Goal: Task Accomplishment & Management: Manage account settings

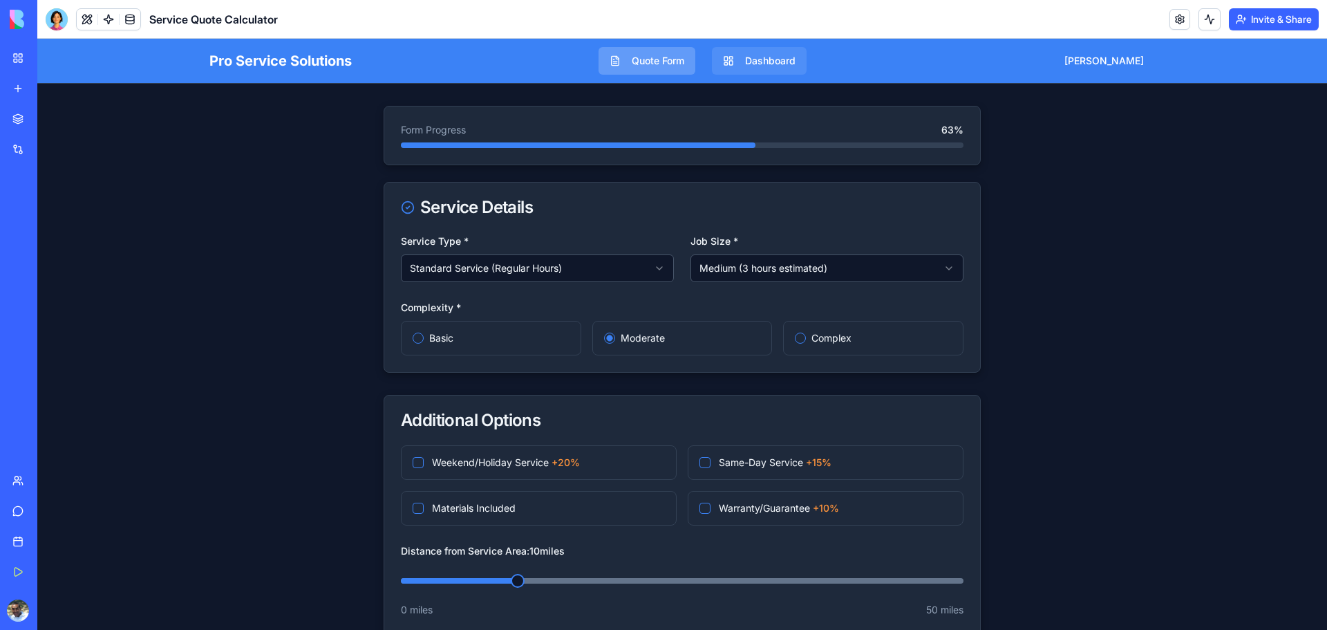
click at [787, 64] on button "Dashboard" at bounding box center [759, 61] width 95 height 28
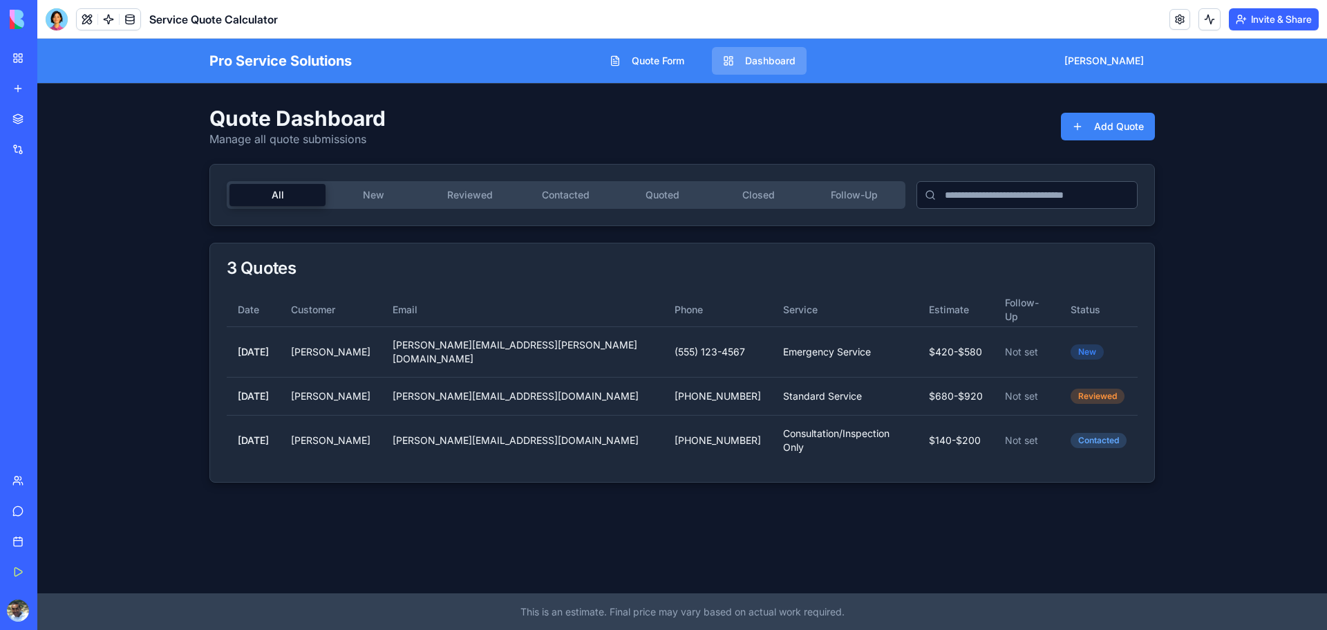
click at [376, 199] on button "New" at bounding box center [374, 195] width 96 height 22
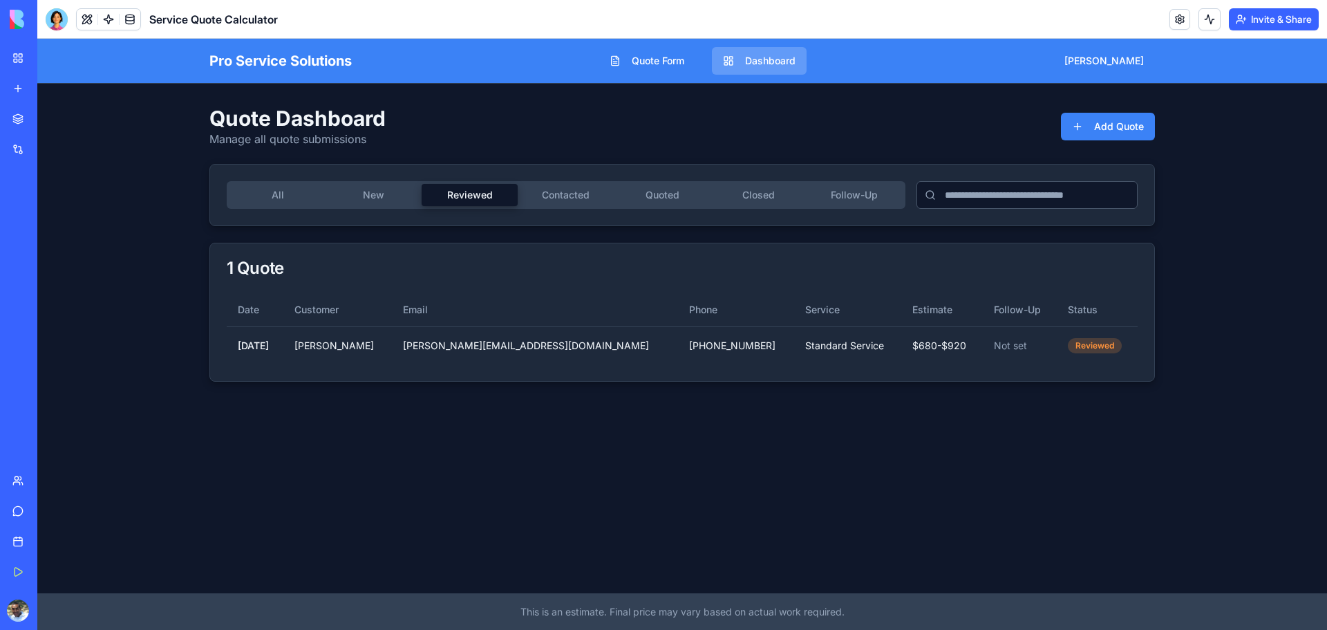
click at [462, 196] on button "Reviewed" at bounding box center [470, 195] width 96 height 22
click at [532, 196] on button "Contacted" at bounding box center [566, 195] width 96 height 22
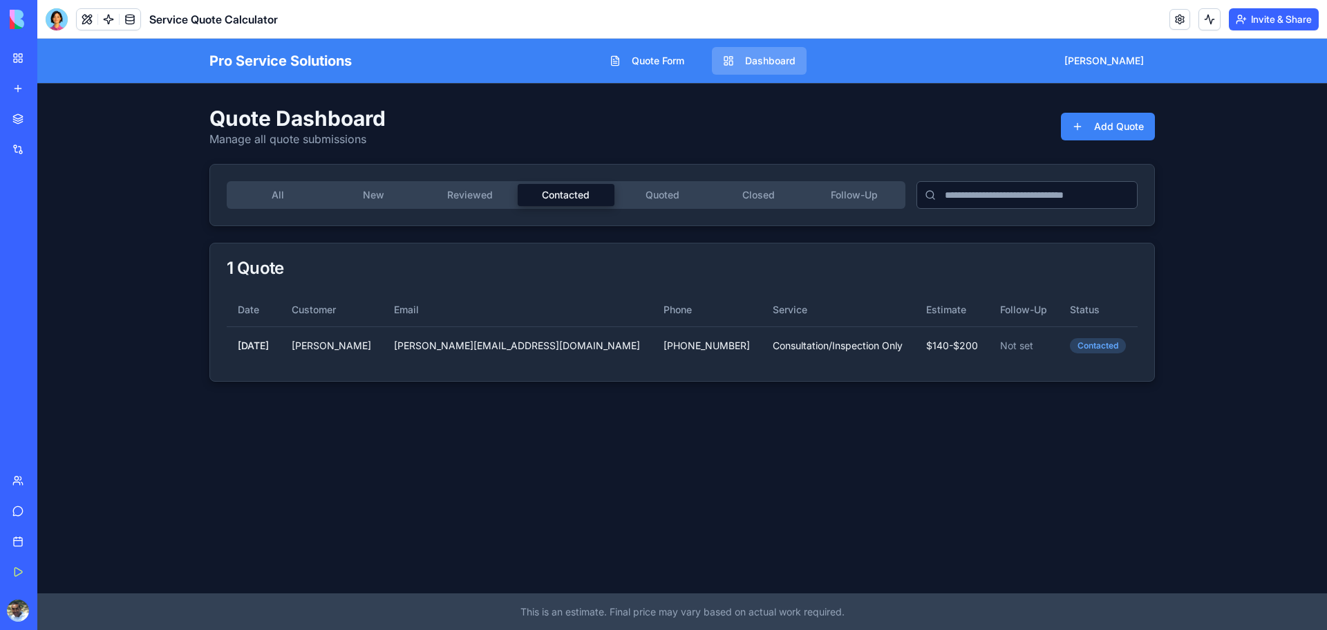
click at [648, 196] on button "Quoted" at bounding box center [662, 195] width 96 height 22
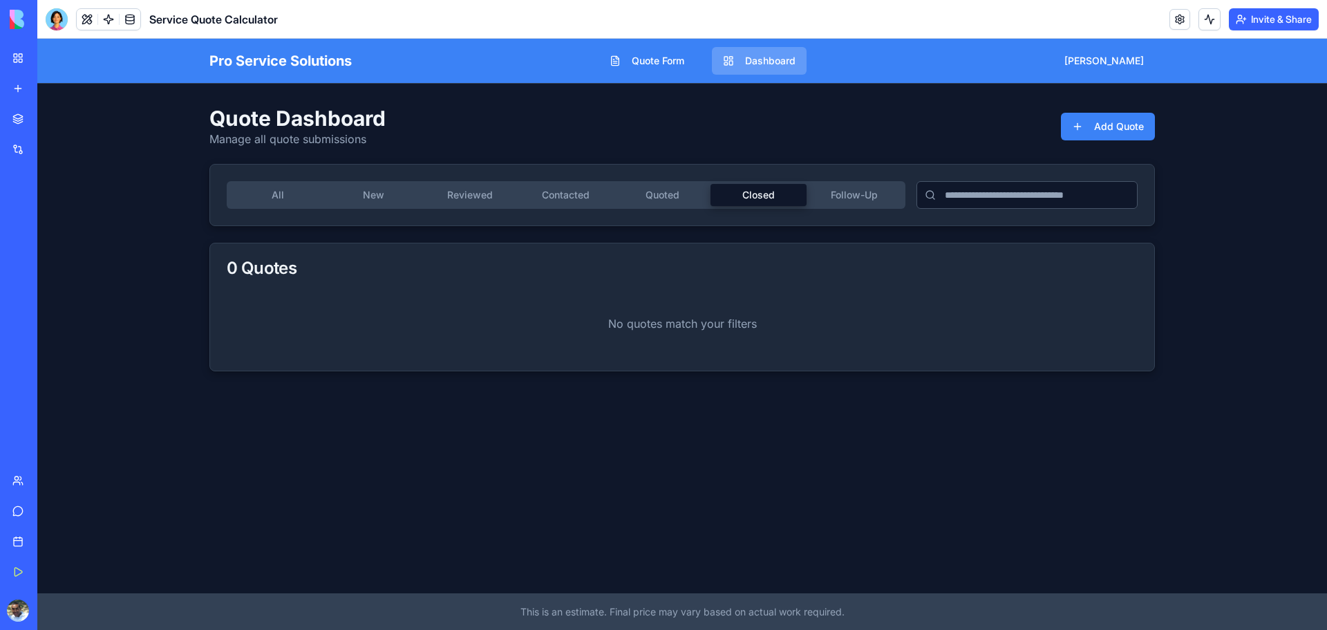
click at [762, 196] on button "Closed" at bounding box center [758, 195] width 96 height 22
click at [878, 199] on button "Follow-Up" at bounding box center [855, 195] width 96 height 22
click at [680, 64] on button "Quote Form" at bounding box center [647, 61] width 97 height 28
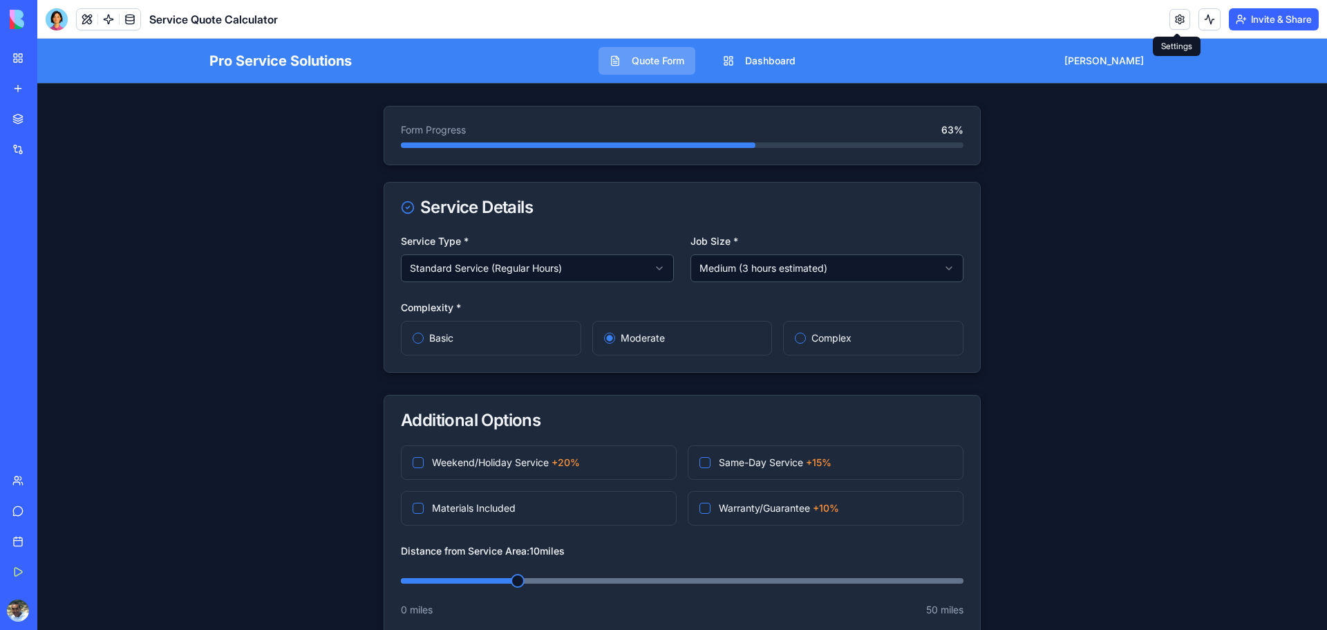
click at [1174, 23] on link at bounding box center [1179, 19] width 21 height 21
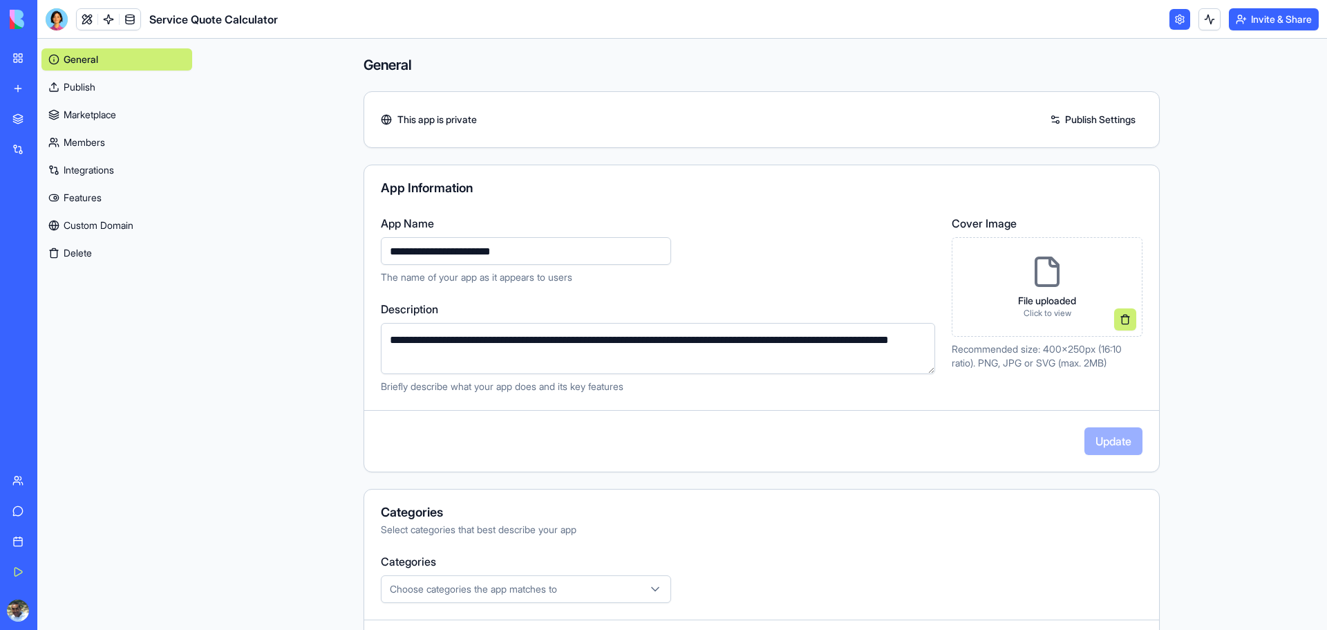
click at [169, 285] on div "General Publish Marketplace Members Integrations Features Custom Domain Delete" at bounding box center [116, 334] width 159 height 591
click at [106, 86] on link "Publish" at bounding box center [116, 87] width 151 height 22
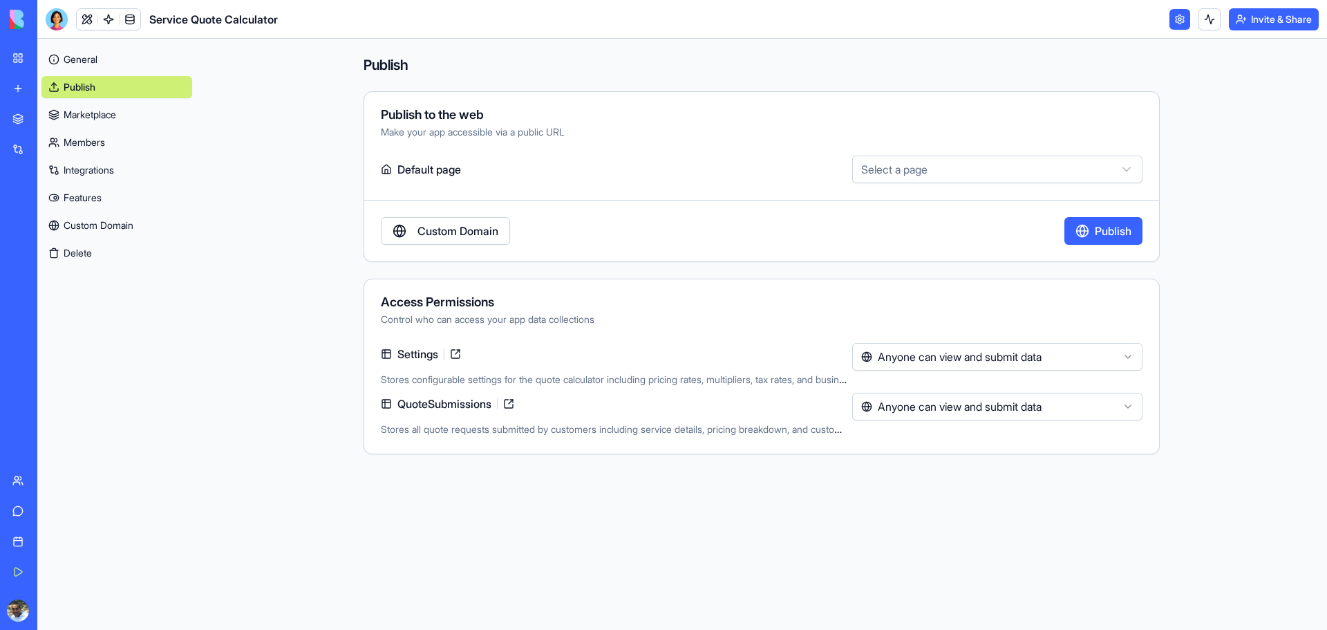
click at [911, 168] on html "**********" at bounding box center [663, 315] width 1327 height 630
click at [364, 174] on html "**********" at bounding box center [663, 315] width 1327 height 630
click at [440, 229] on link "Custom Domain" at bounding box center [445, 231] width 129 height 28
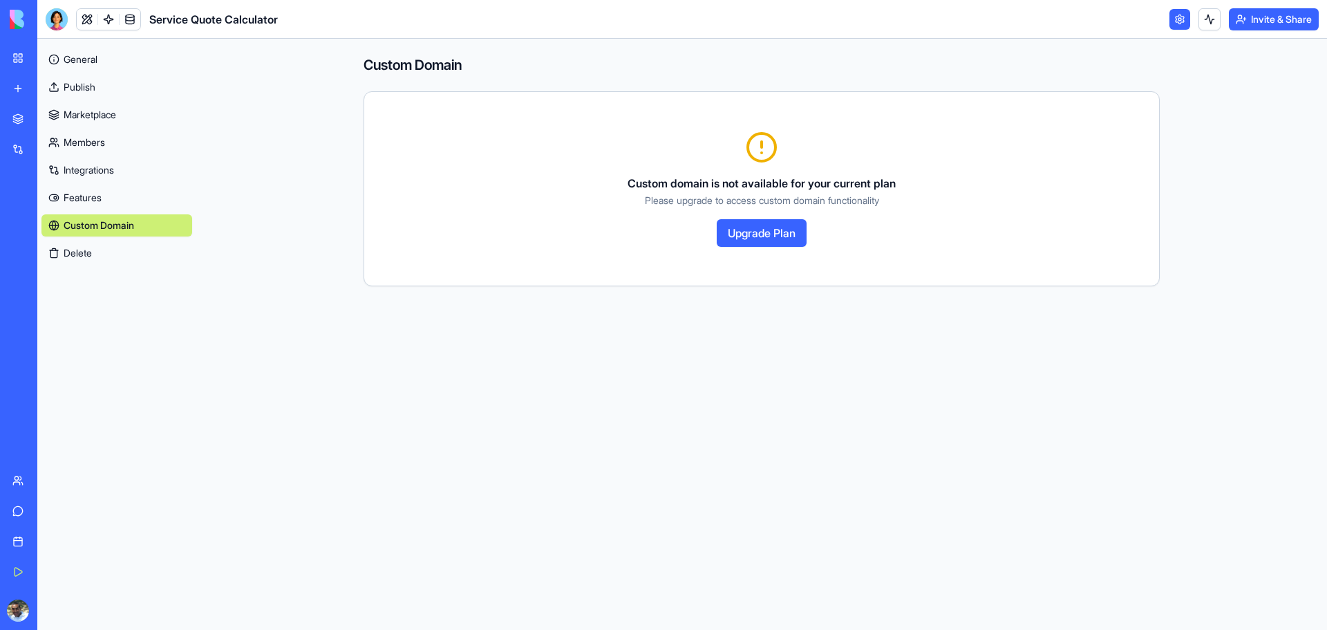
click at [101, 80] on link "Publish" at bounding box center [116, 87] width 151 height 22
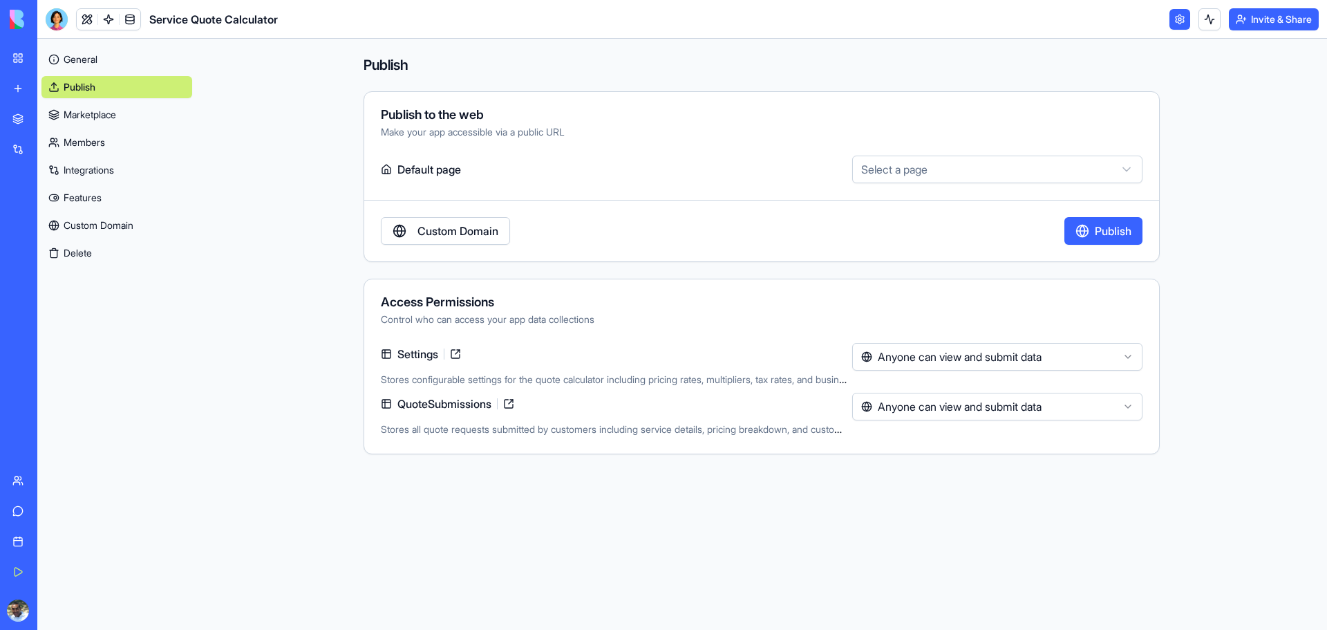
click at [961, 355] on html "**********" at bounding box center [663, 315] width 1327 height 630
click at [943, 405] on html "**********" at bounding box center [663, 315] width 1327 height 630
click at [1085, 232] on button "Publish" at bounding box center [1103, 231] width 78 height 28
click at [1178, 21] on link at bounding box center [1179, 19] width 21 height 21
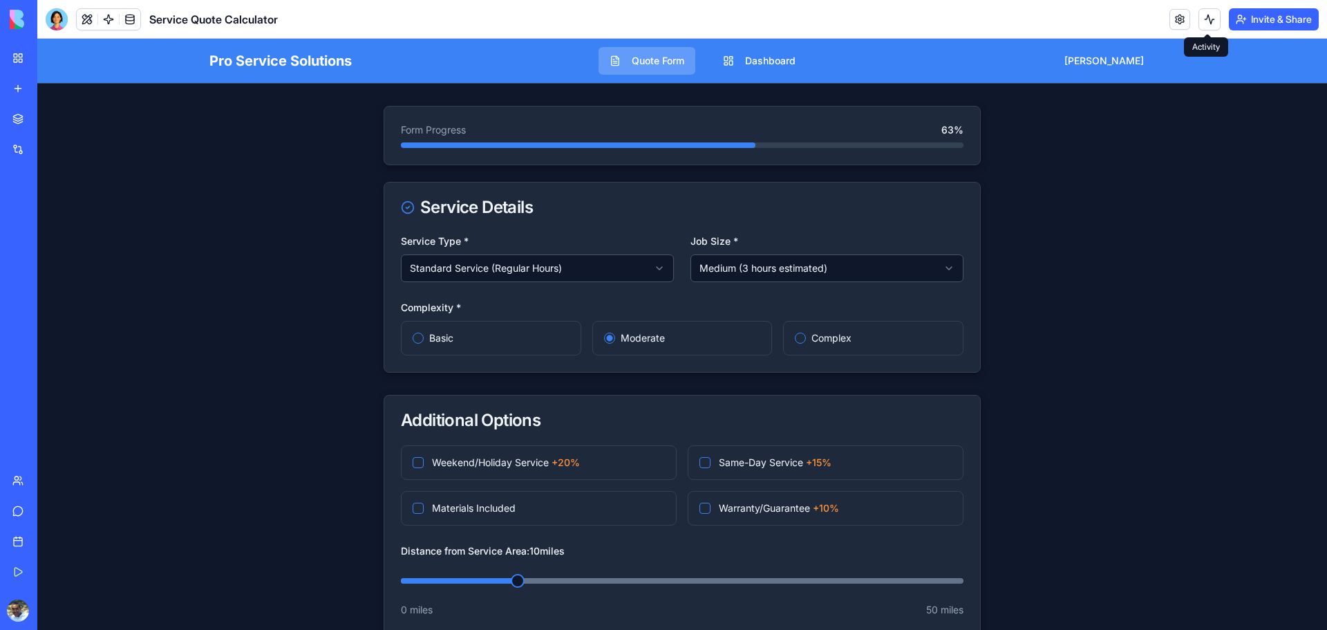
click at [1207, 19] on button at bounding box center [1209, 19] width 22 height 22
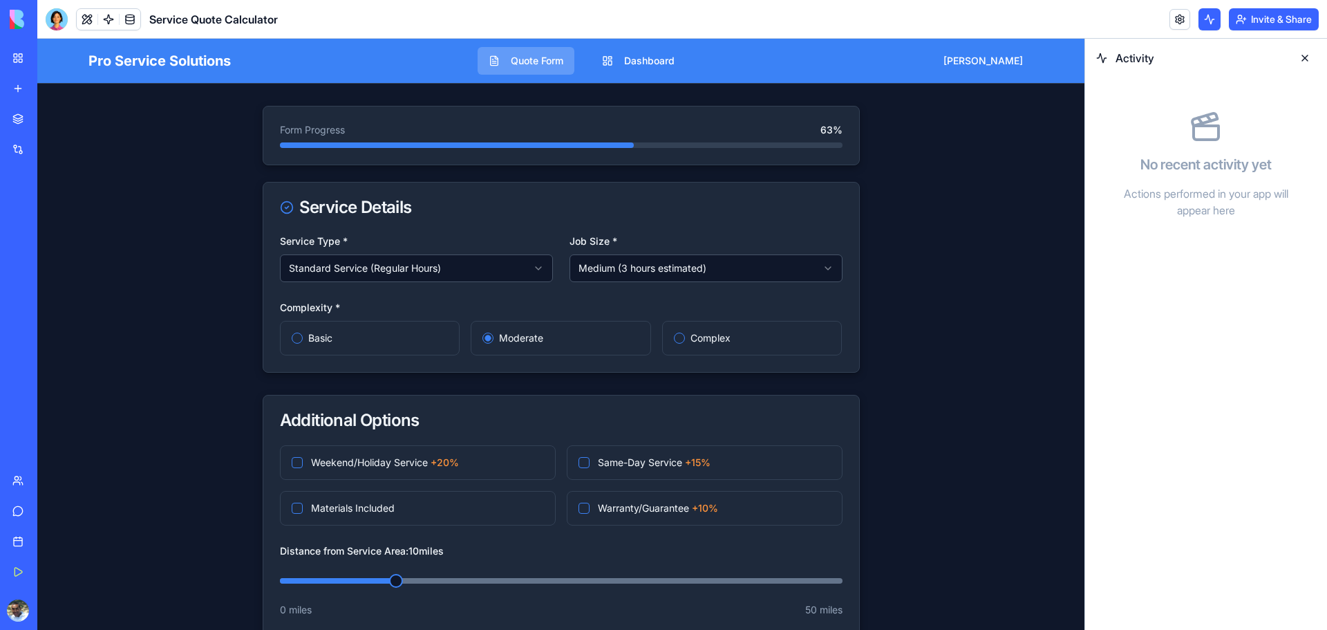
click at [1206, 19] on button at bounding box center [1209, 19] width 22 height 22
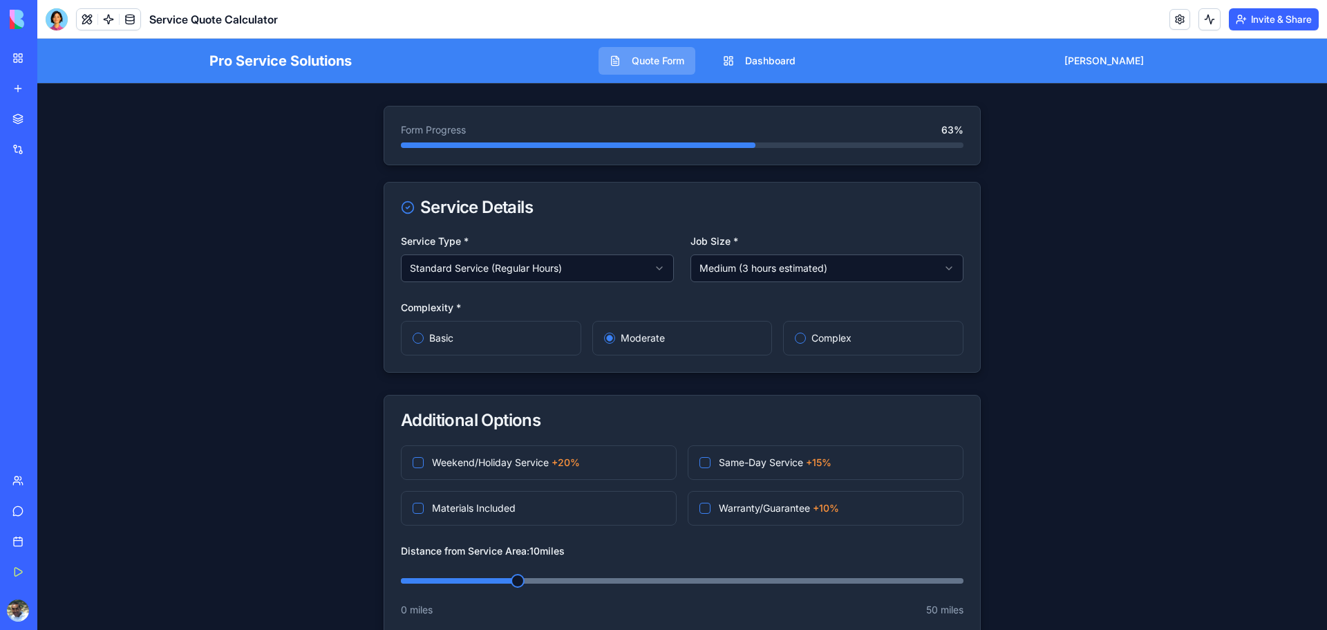
click at [1237, 18] on button "Invite & Share" at bounding box center [1274, 19] width 90 height 22
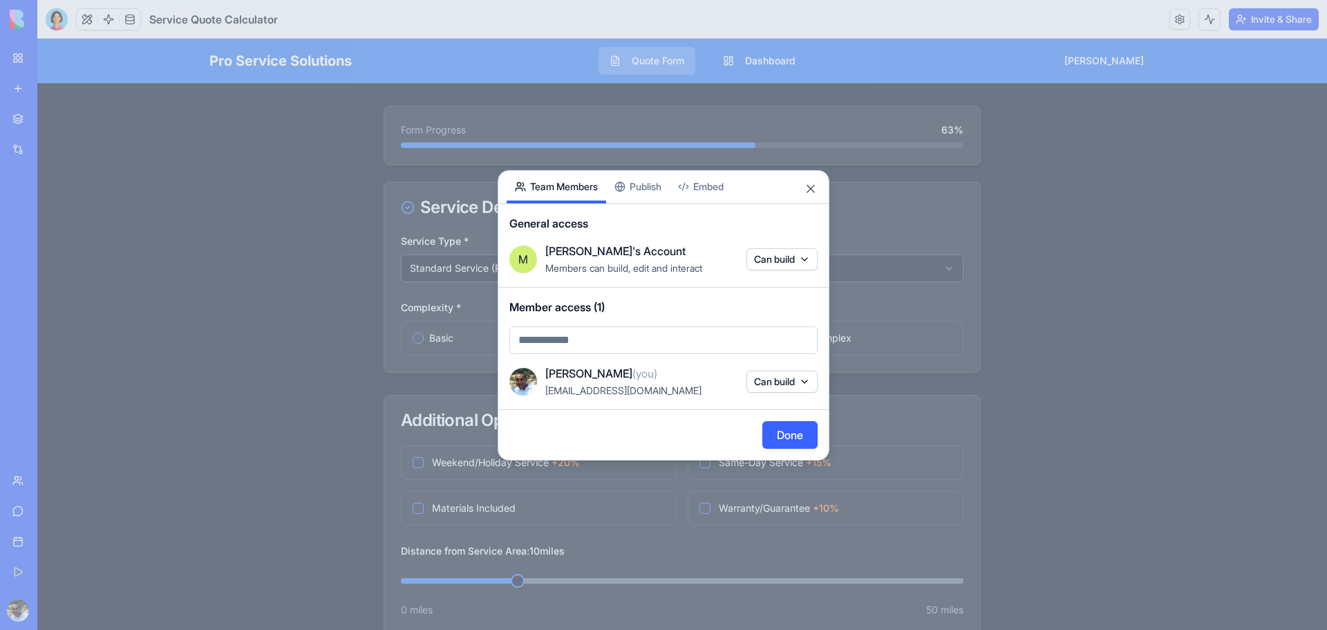
click at [647, 192] on div "Share App Team Members Publish Embed General access M [PERSON_NAME]'s Account M…" at bounding box center [664, 315] width 332 height 290
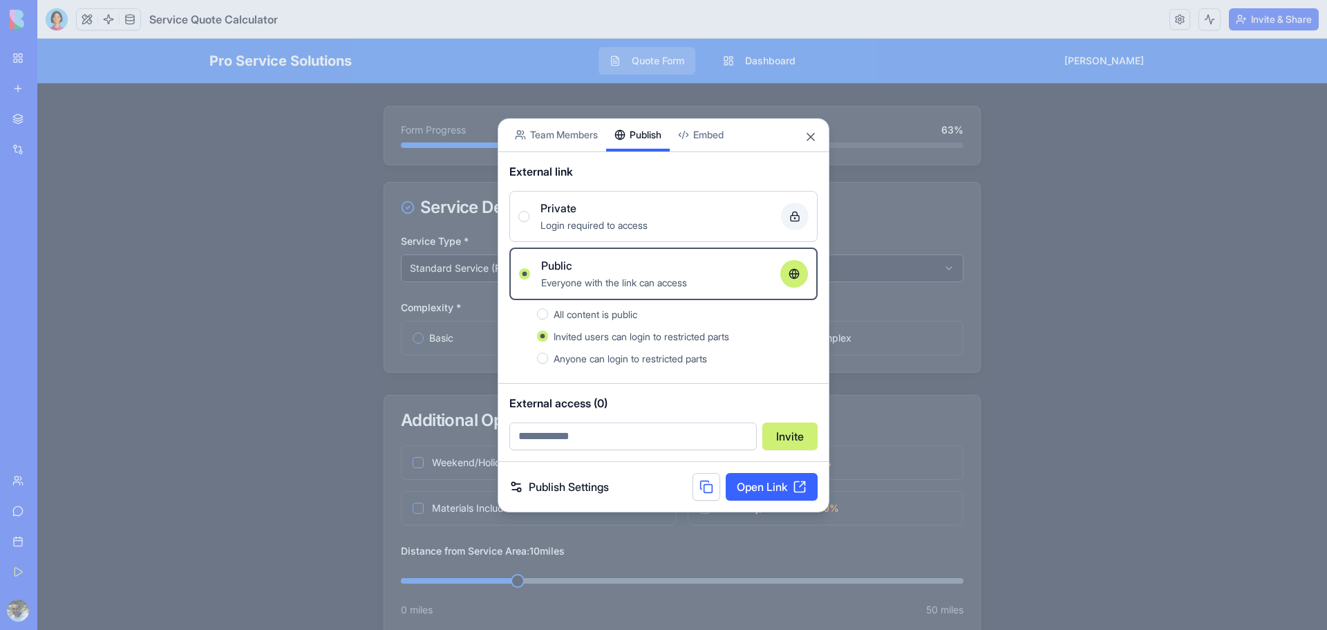
click at [607, 308] on span "All content is public" at bounding box center [596, 314] width 84 height 12
click at [548, 308] on button "All content is public" at bounding box center [542, 313] width 11 height 11
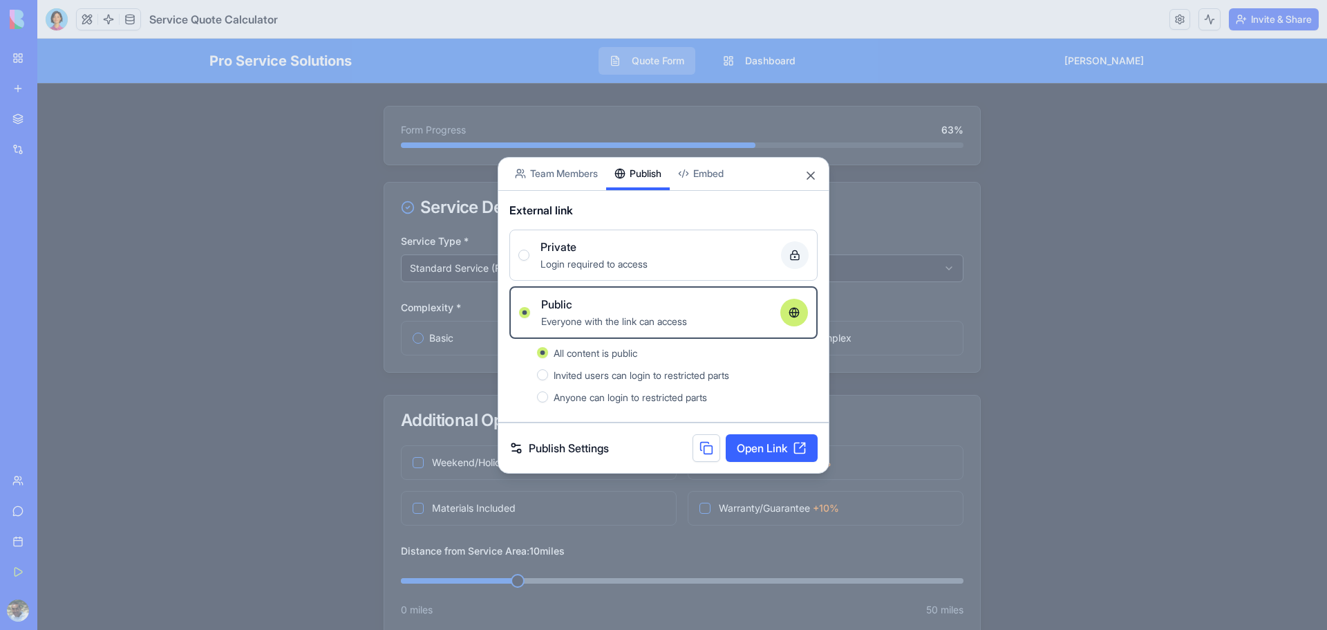
click at [594, 450] on link "Publish Settings" at bounding box center [559, 448] width 100 height 17
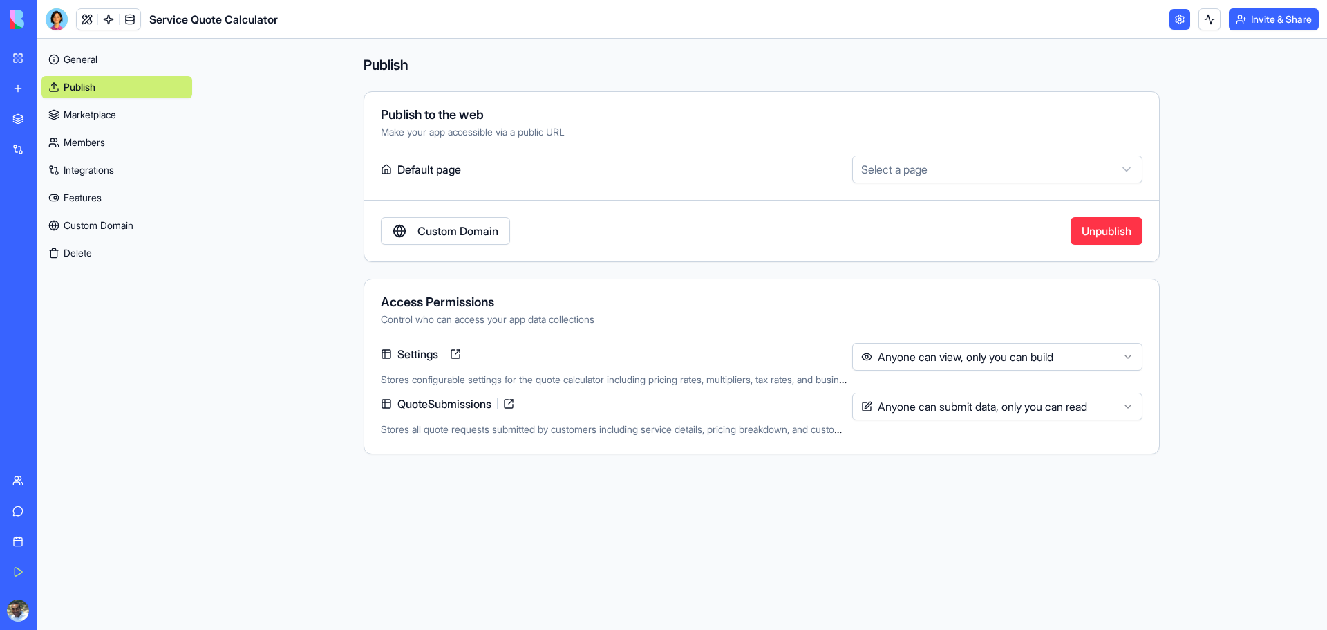
click at [1269, 21] on button "Invite & Share" at bounding box center [1274, 19] width 90 height 22
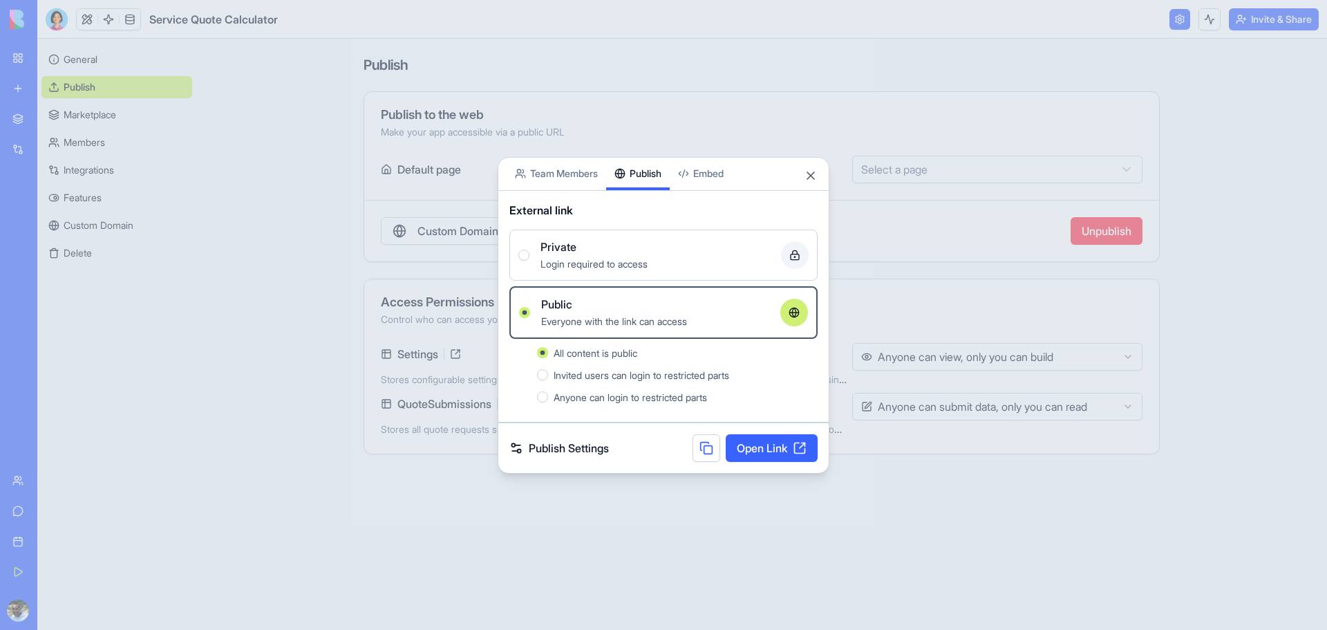
click at [751, 445] on link "Open Link" at bounding box center [772, 448] width 92 height 28
click at [812, 171] on button "Close" at bounding box center [811, 176] width 14 height 14
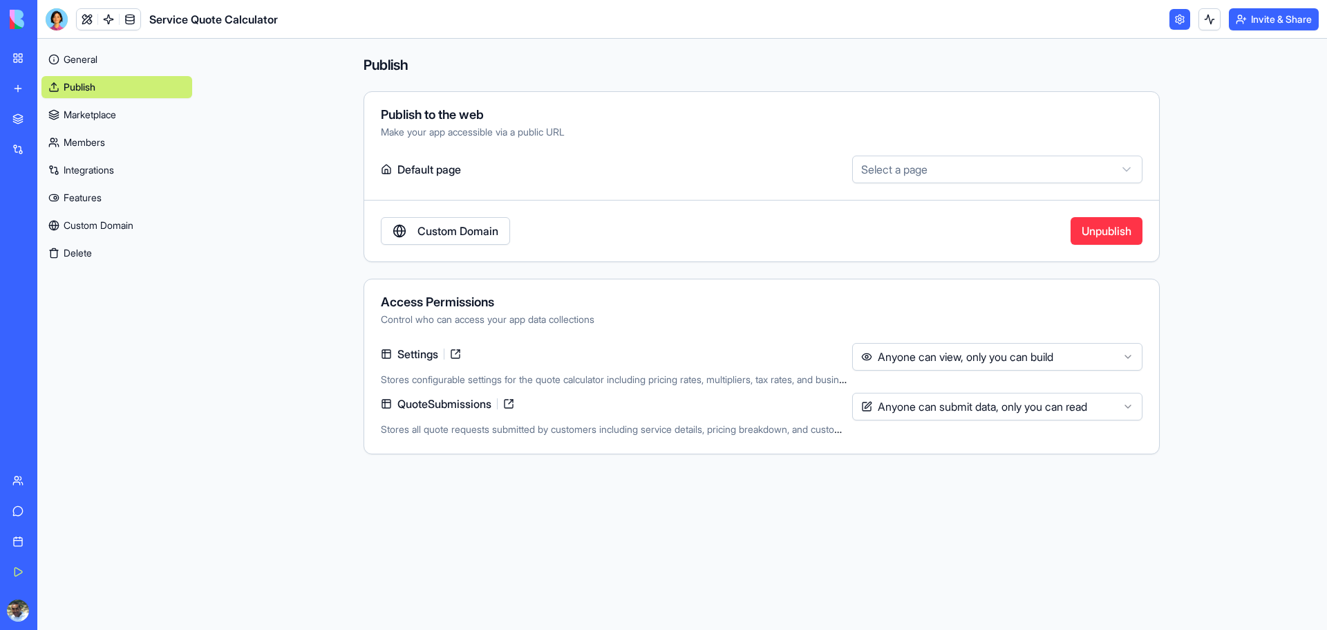
click at [125, 106] on link "Marketplace" at bounding box center [116, 115] width 151 height 22
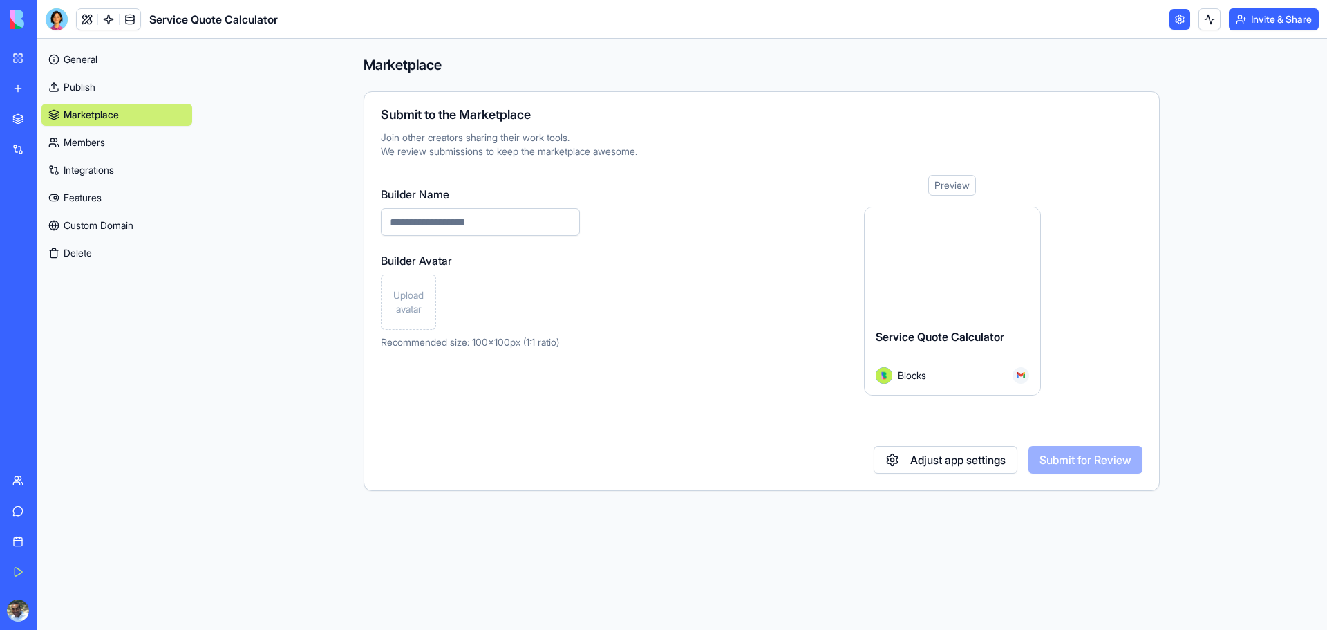
click at [104, 140] on link "Members" at bounding box center [116, 142] width 151 height 22
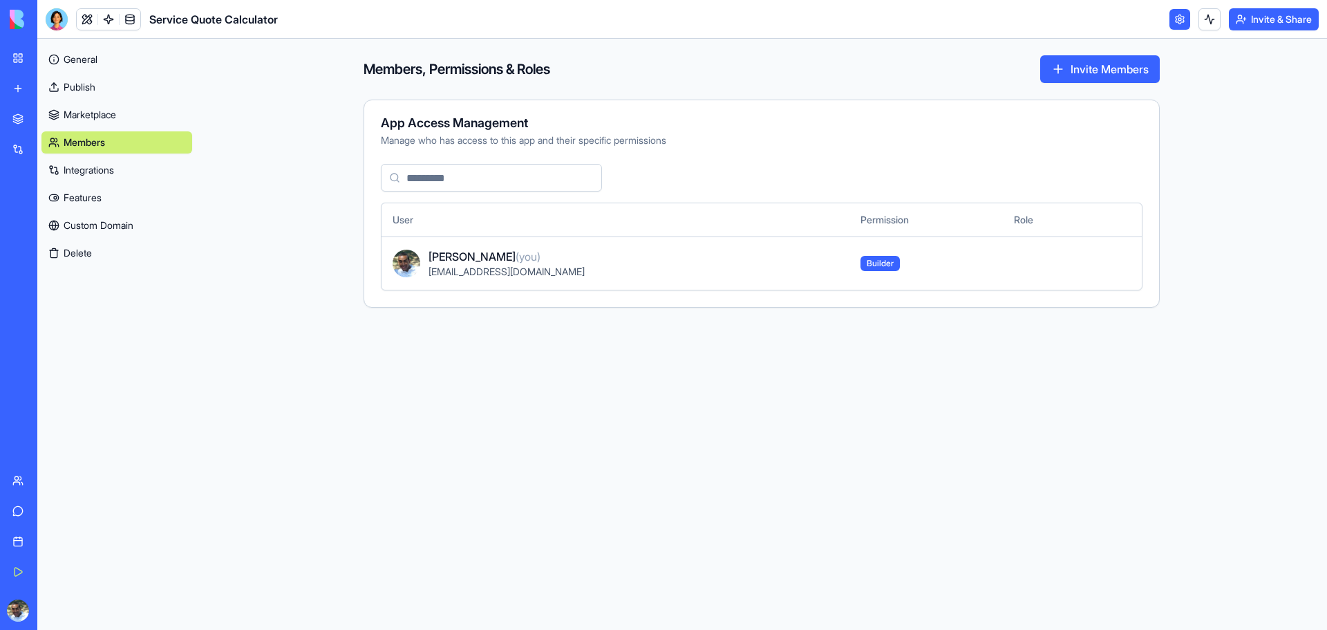
click at [109, 120] on link "Marketplace" at bounding box center [116, 115] width 151 height 22
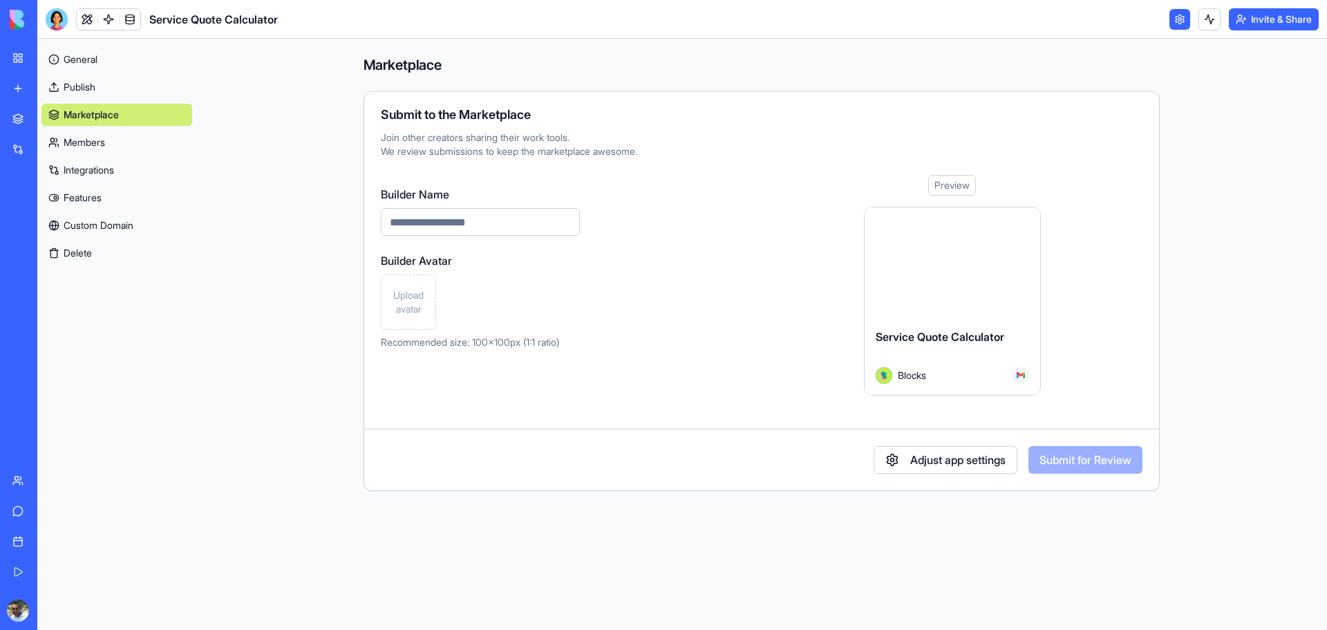
click at [924, 289] on div at bounding box center [953, 262] width 176 height 110
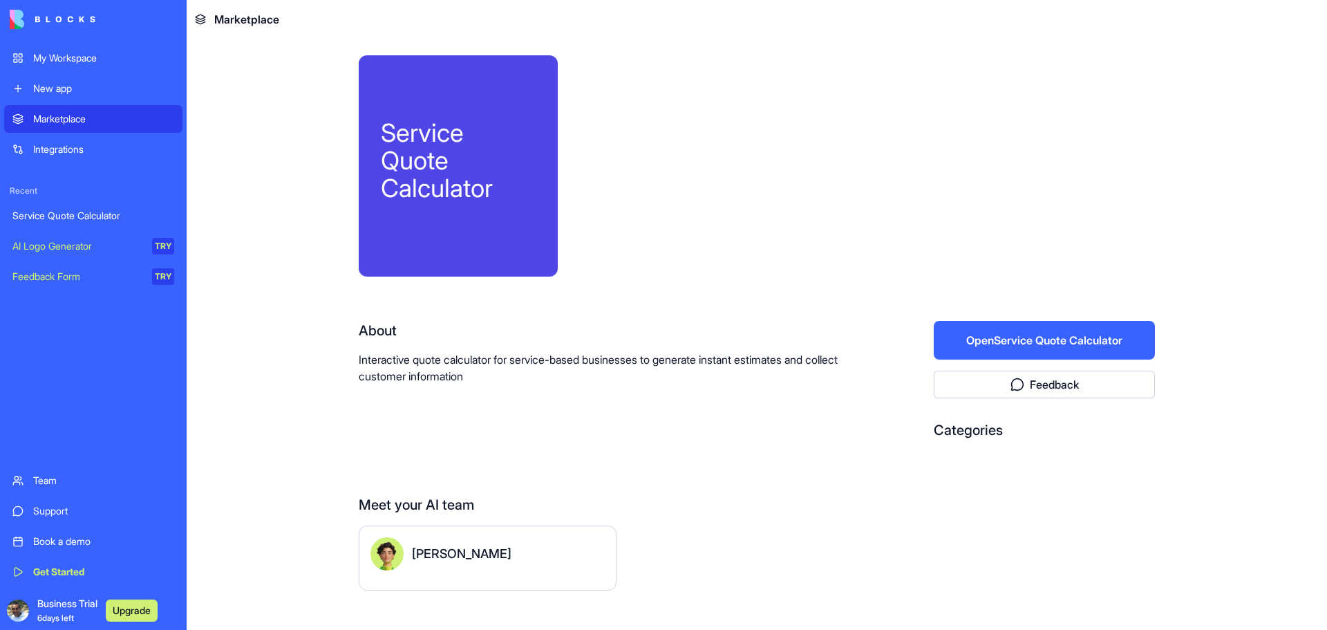
click at [986, 336] on button "Open Service Quote Calculator" at bounding box center [1044, 340] width 221 height 39
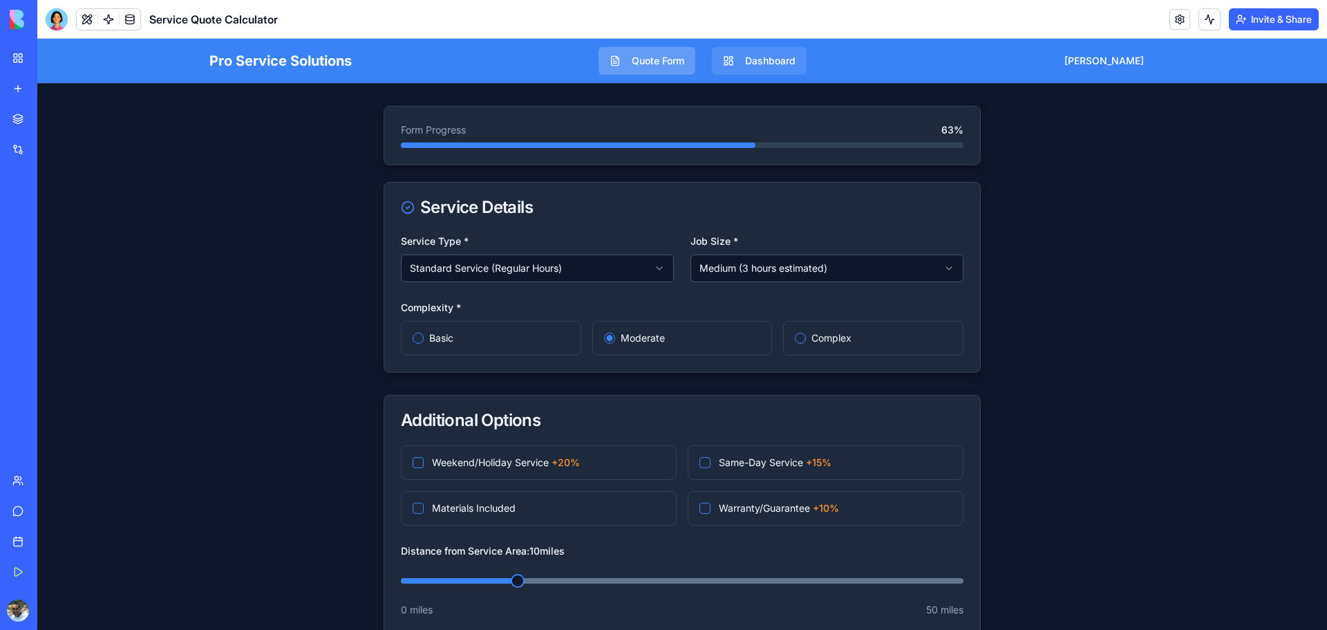
click at [781, 68] on button "Dashboard" at bounding box center [759, 61] width 95 height 28
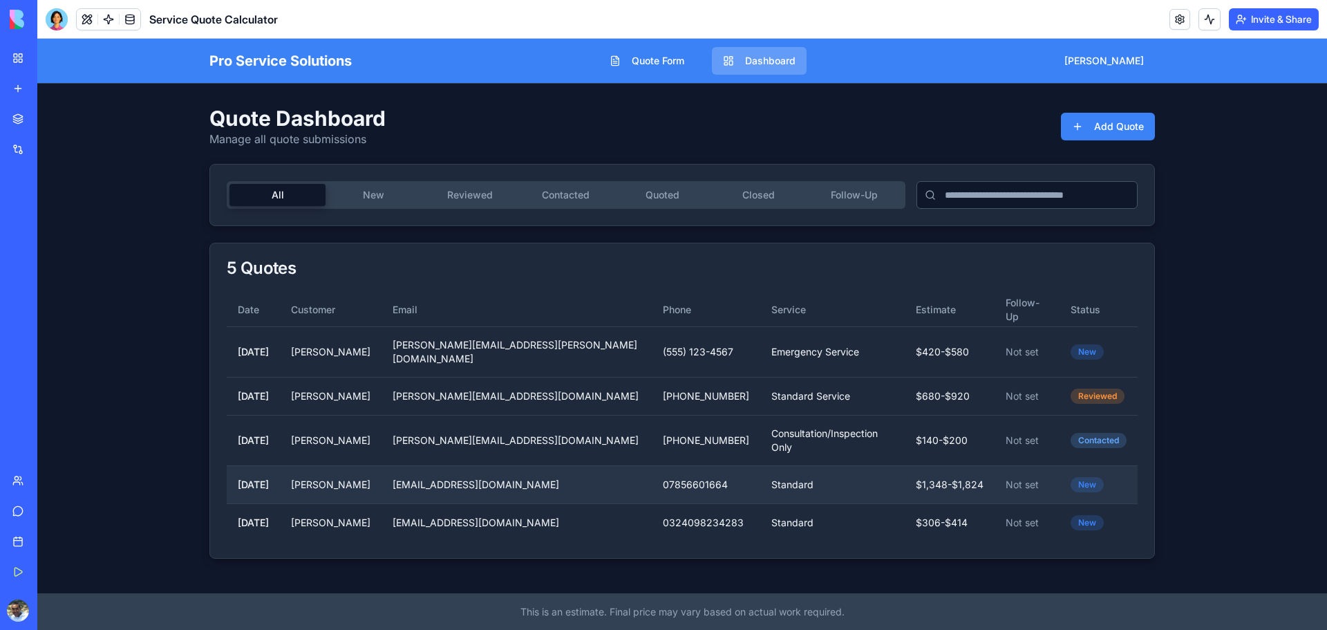
click at [652, 465] on td "07856601664" at bounding box center [706, 484] width 109 height 38
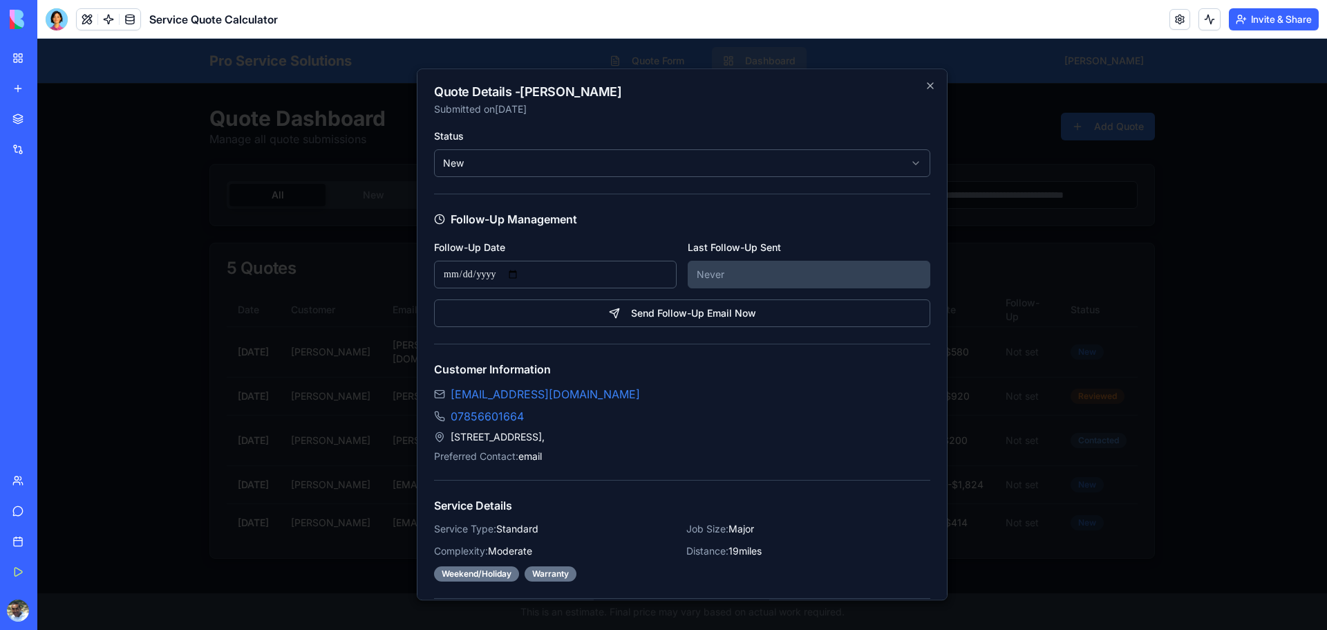
click at [138, 304] on div at bounding box center [682, 334] width 1290 height 591
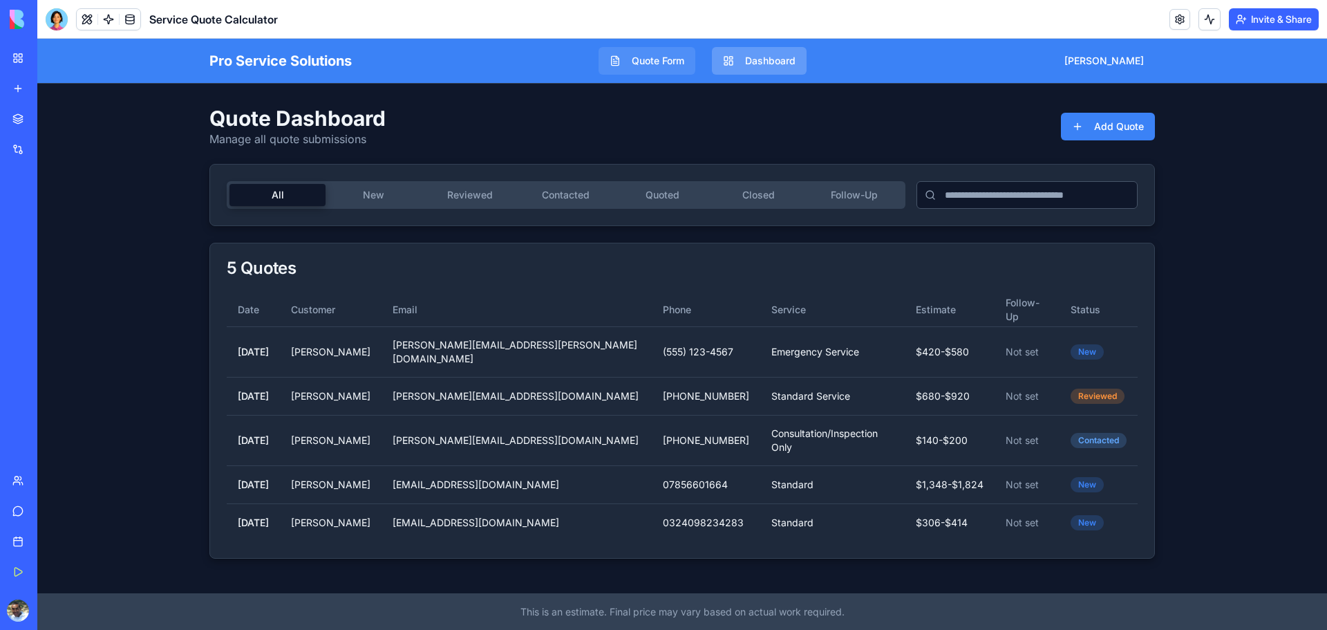
click at [658, 69] on button "Quote Form" at bounding box center [647, 61] width 97 height 28
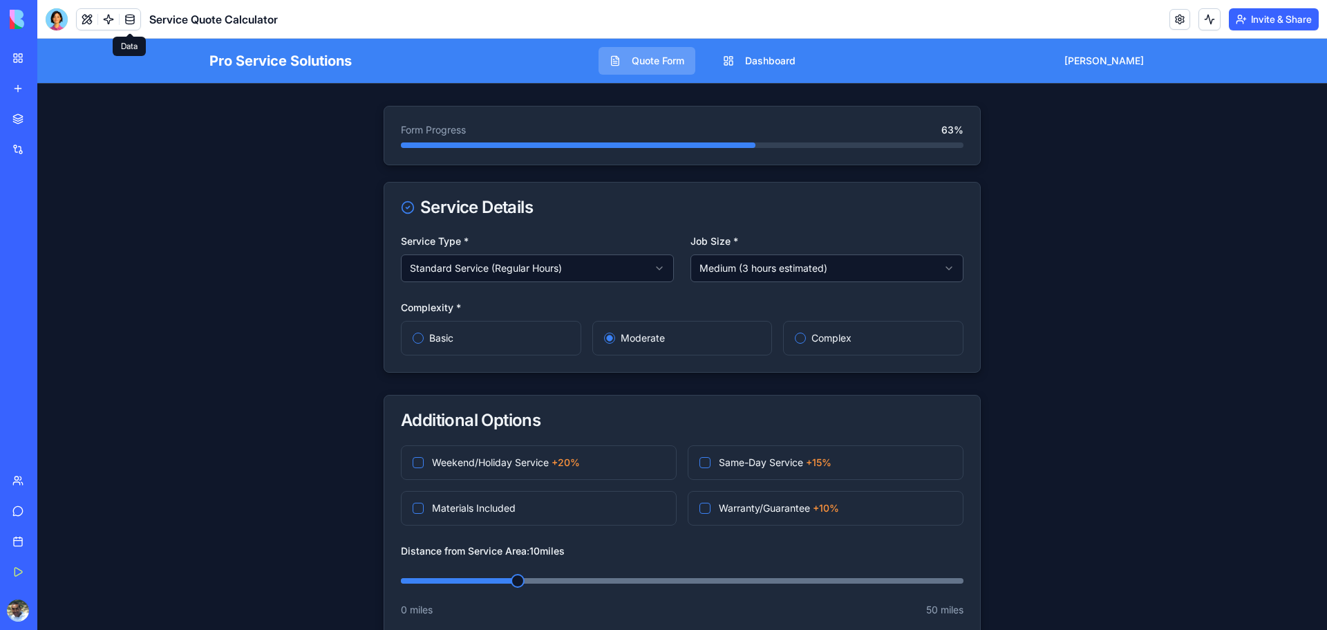
click at [135, 18] on link at bounding box center [130, 19] width 21 height 21
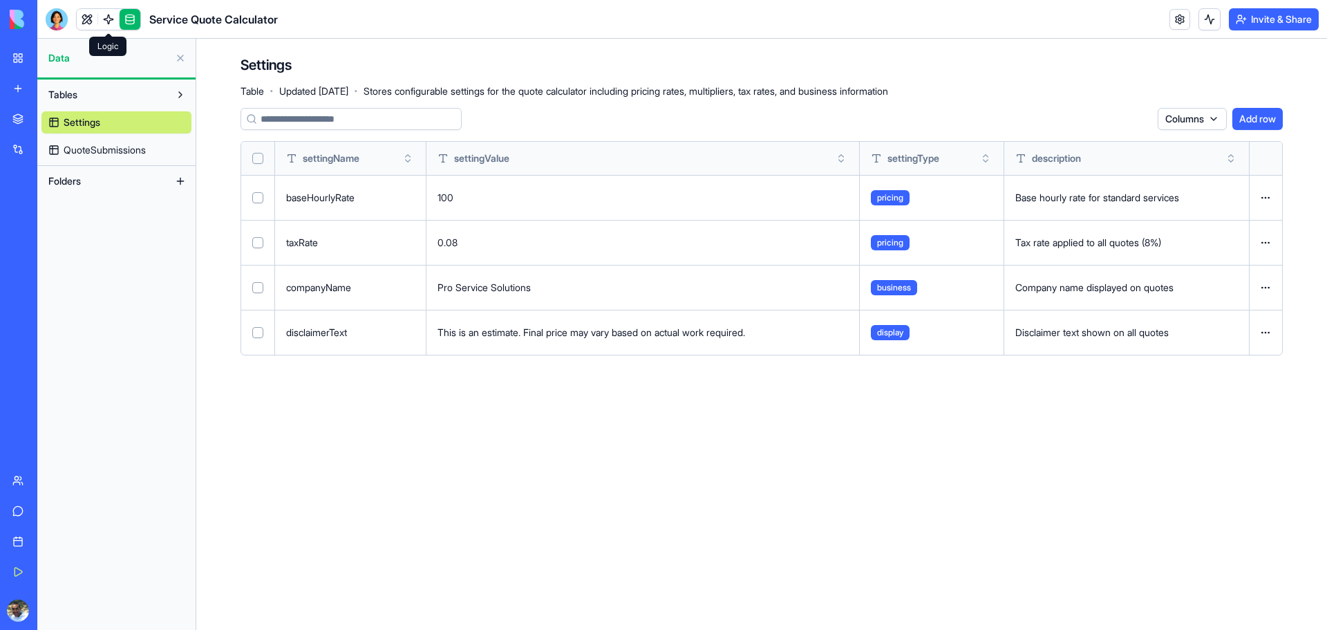
click at [110, 23] on link at bounding box center [108, 19] width 21 height 21
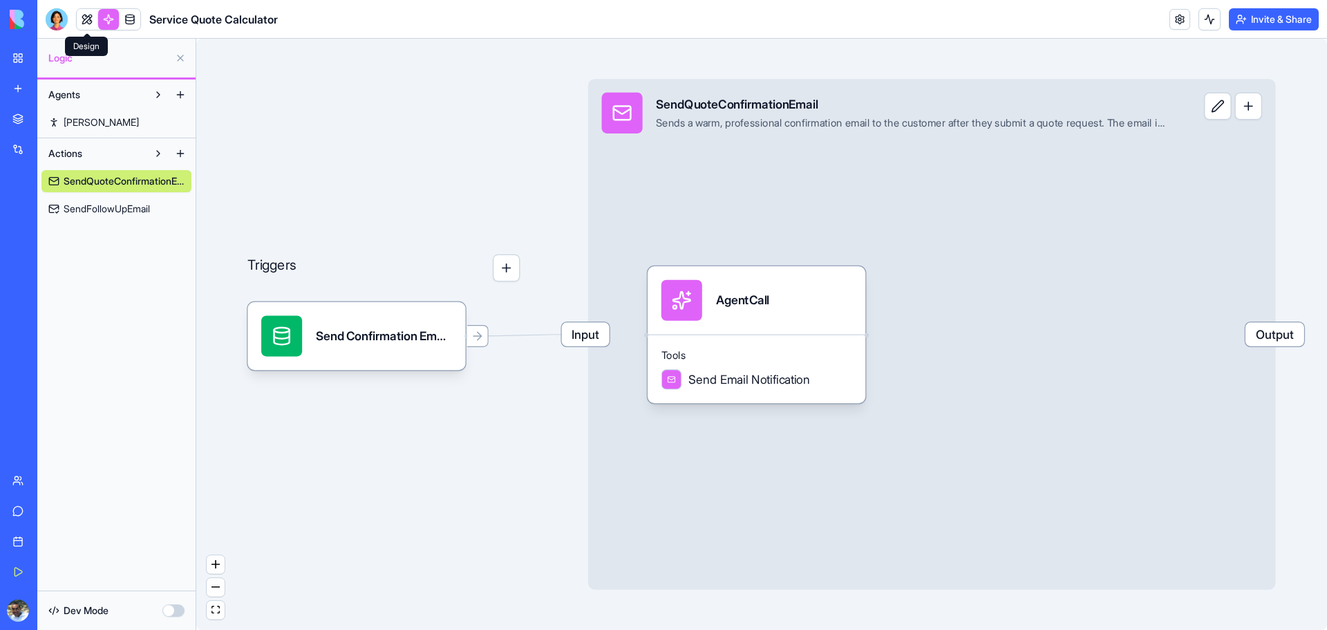
click at [91, 24] on link at bounding box center [87, 19] width 21 height 21
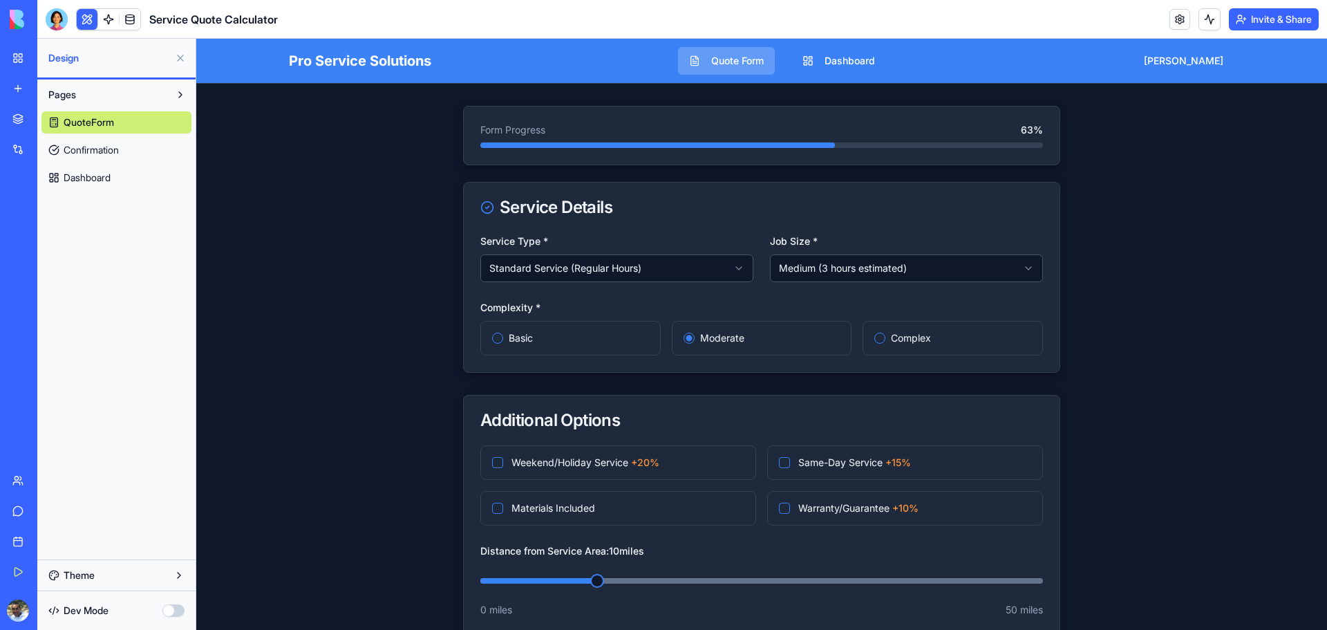
click at [101, 149] on span "Confirmation" at bounding box center [91, 150] width 55 height 14
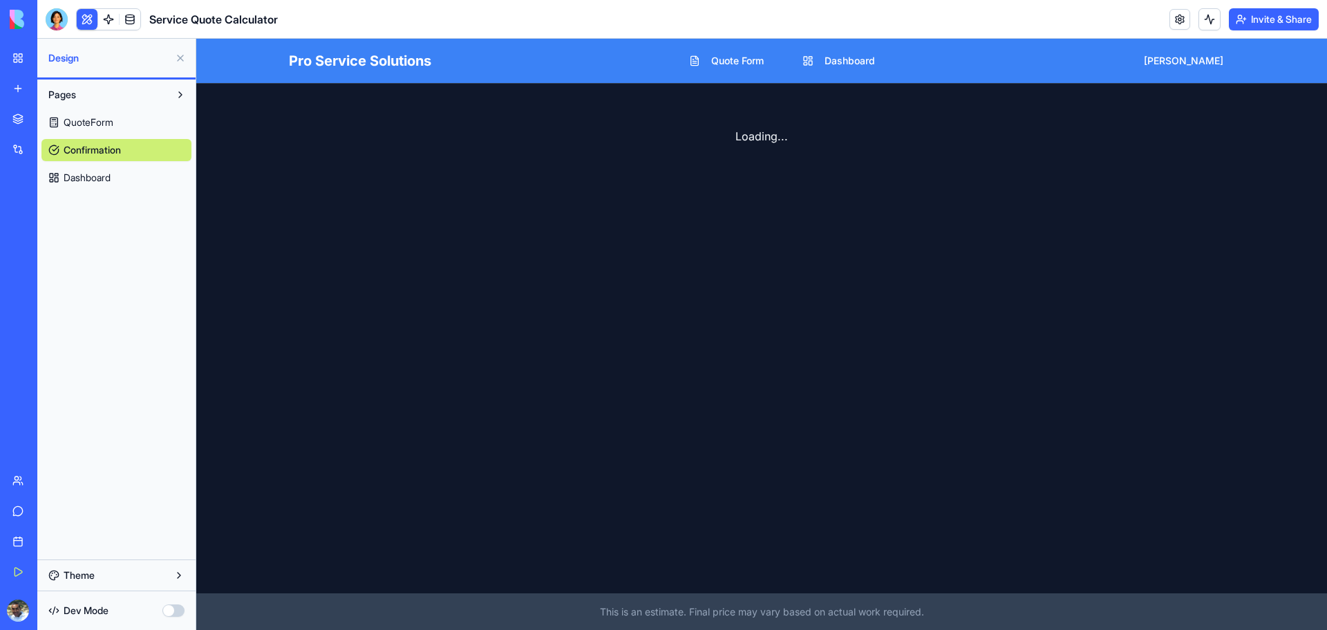
click at [102, 574] on button "Theme" at bounding box center [116, 575] width 150 height 22
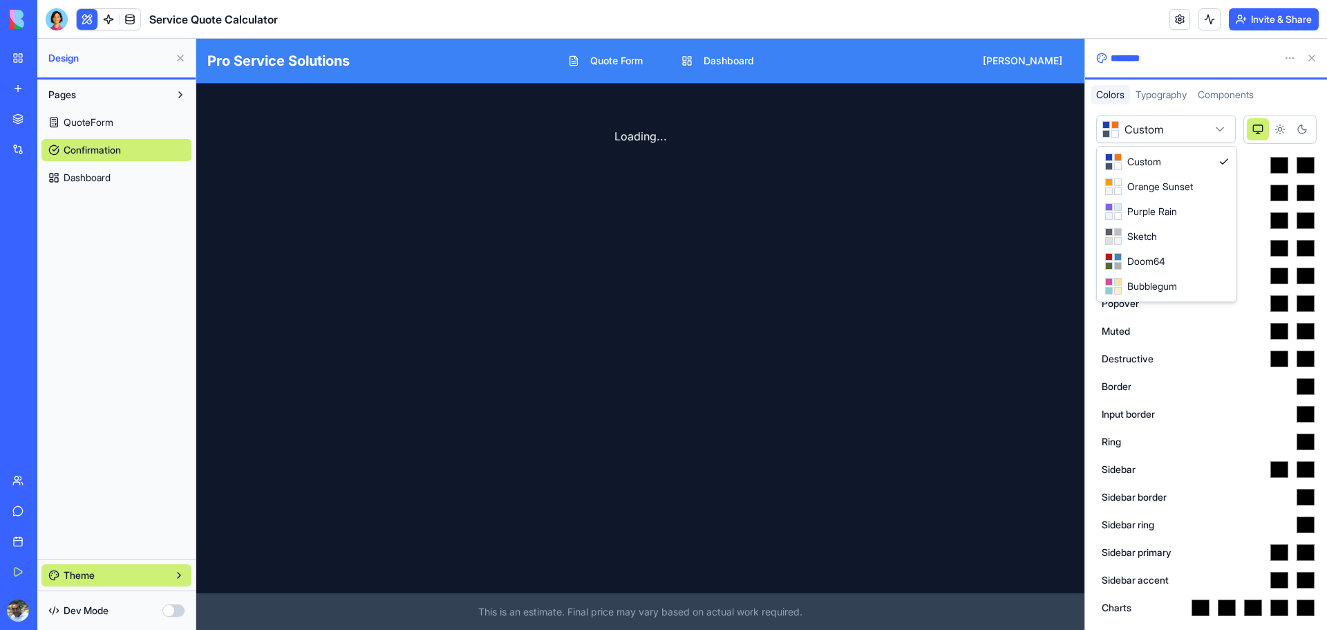
click at [1180, 139] on html "**********" at bounding box center [663, 315] width 1327 height 630
click at [1178, 136] on html "**********" at bounding box center [663, 315] width 1327 height 630
click at [1274, 130] on icon "Light theme" at bounding box center [1279, 129] width 11 height 11
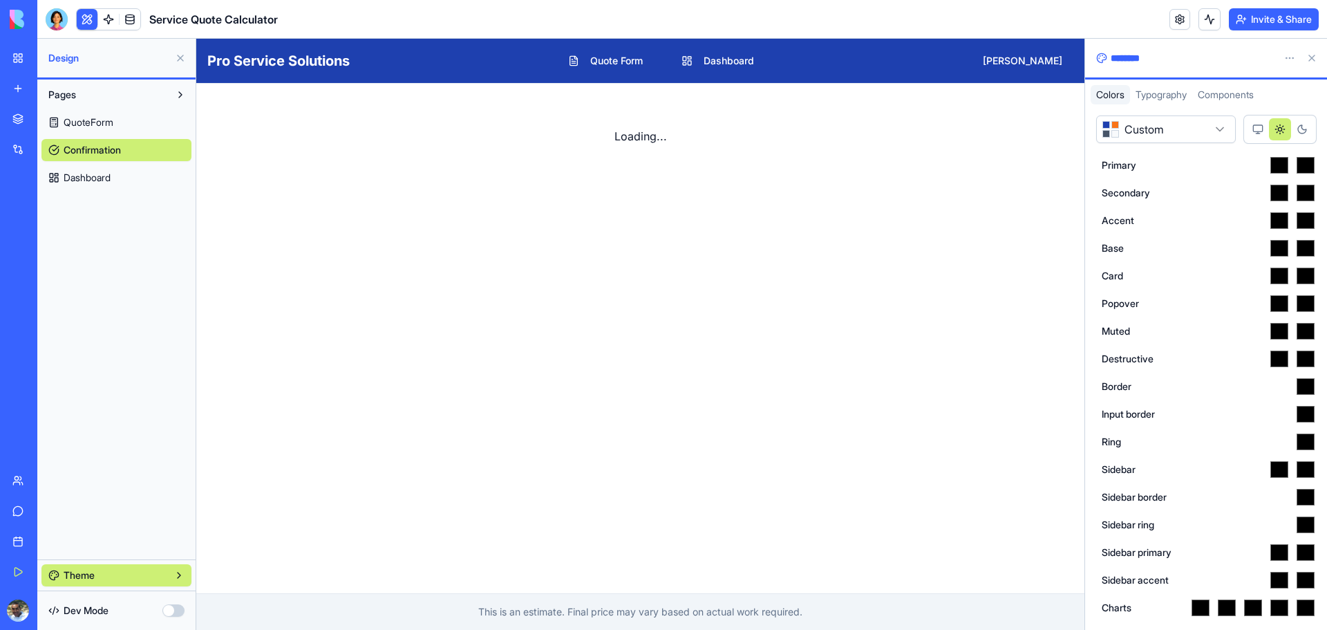
click at [1306, 132] on icon "Dark theme" at bounding box center [1302, 129] width 11 height 11
